Goal: Task Accomplishment & Management: Use online tool/utility

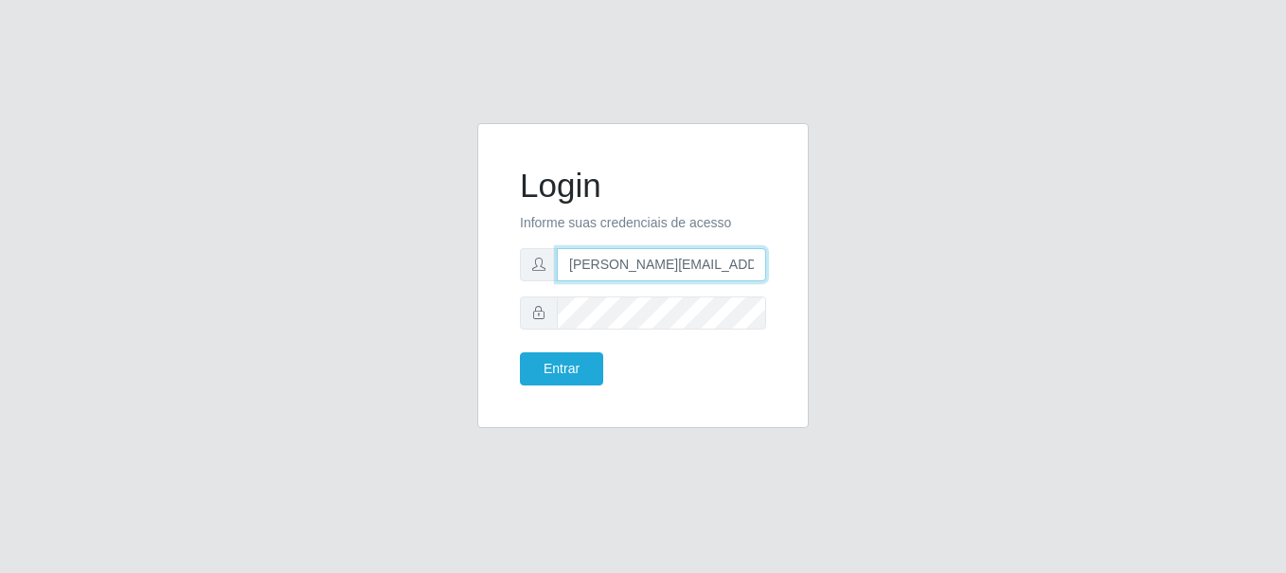
type input "[PERSON_NAME][EMAIL_ADDRESS][PERSON_NAME][DOMAIN_NAME]"
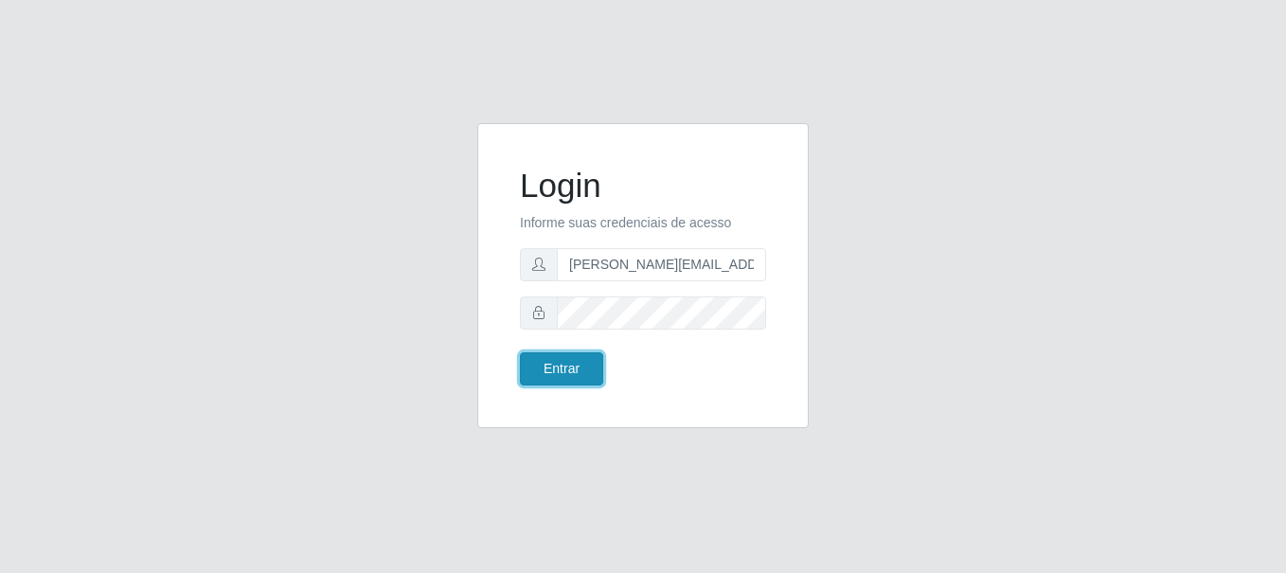
click at [560, 368] on button "Entrar" at bounding box center [561, 368] width 83 height 33
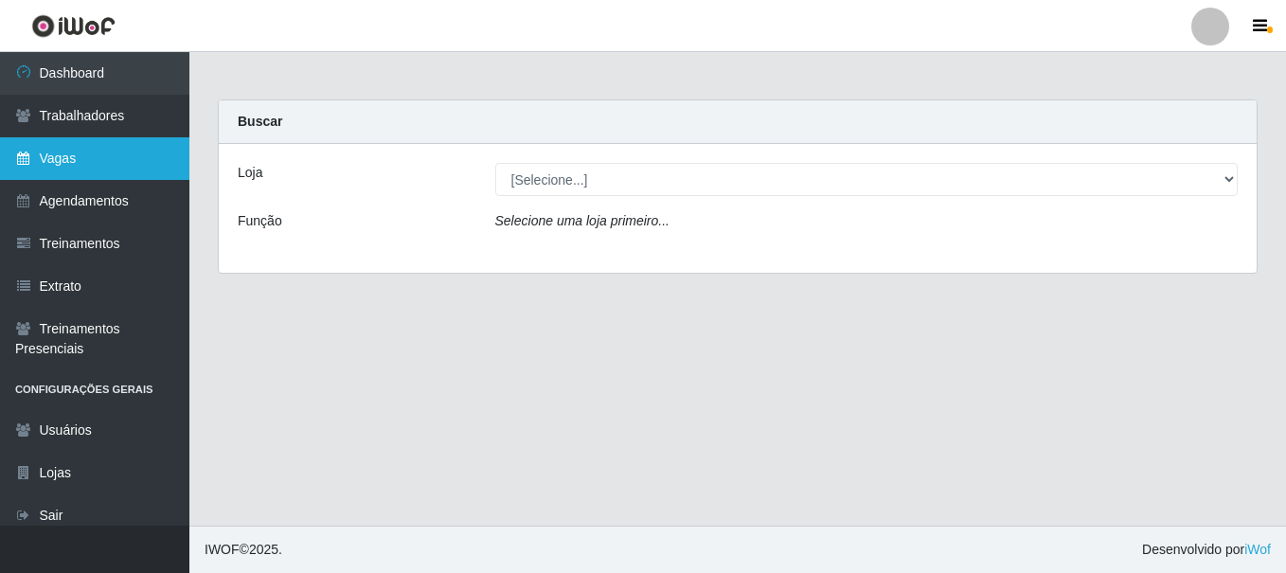
click at [95, 158] on link "Vagas" at bounding box center [94, 158] width 189 height 43
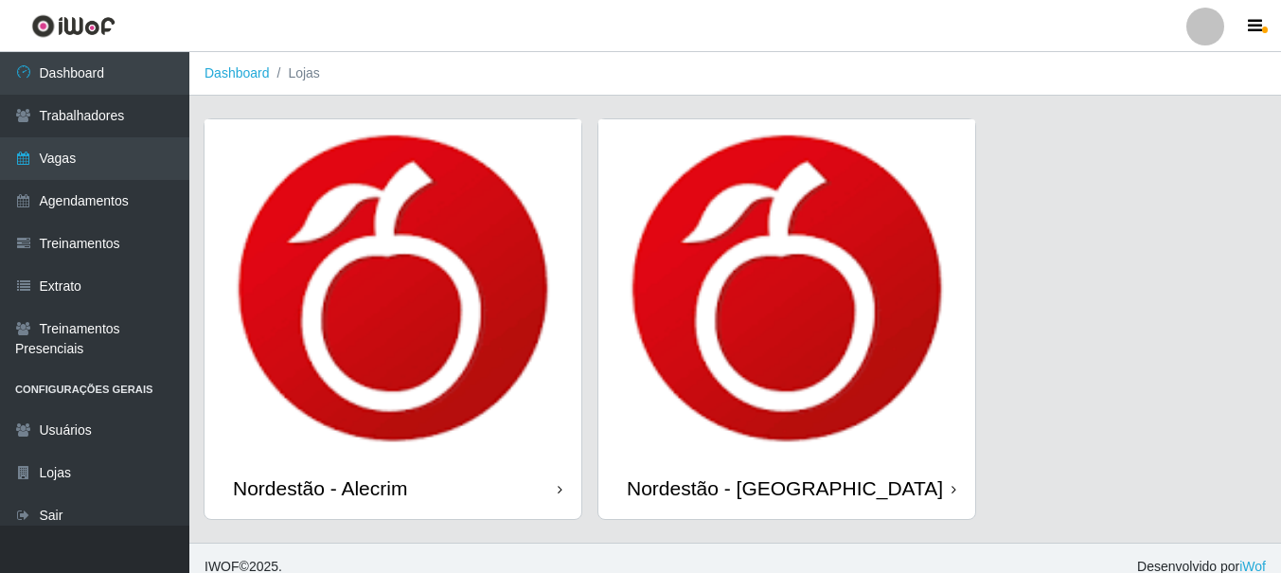
click at [324, 488] on div "Nordestão - Alecrim" at bounding box center [320, 488] width 174 height 24
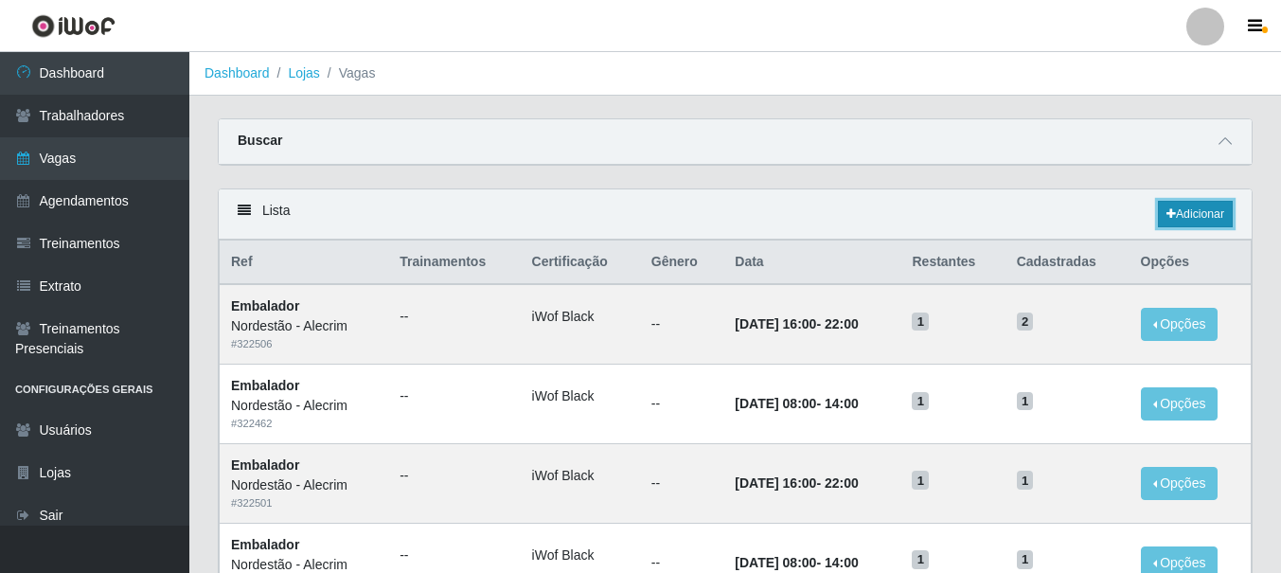
click at [1193, 215] on link "Adicionar" at bounding box center [1195, 214] width 75 height 27
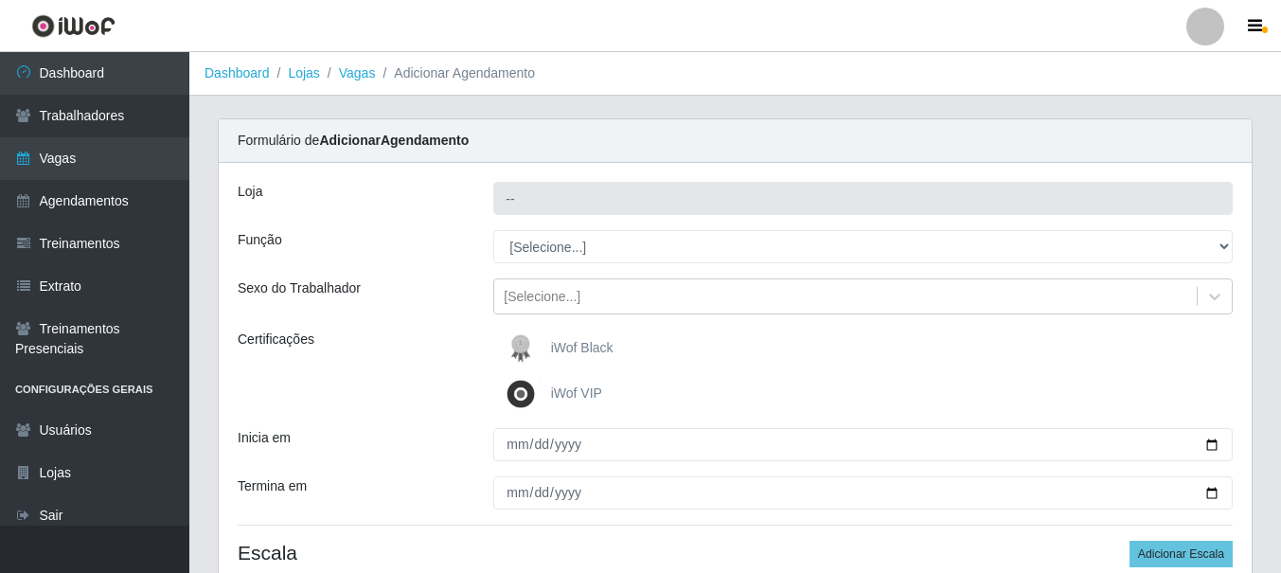
type input "Nordestão - Alecrim"
